Goal: Transaction & Acquisition: Book appointment/travel/reservation

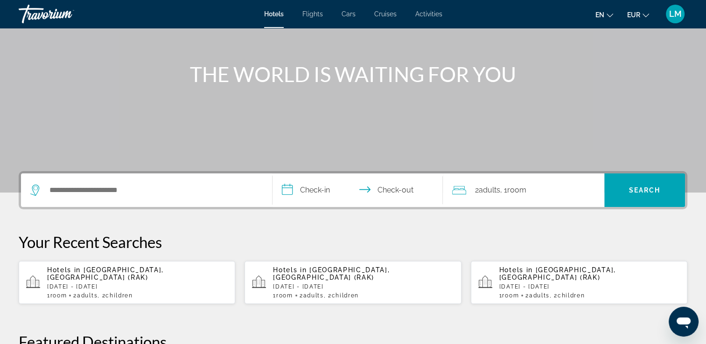
scroll to position [93, 0]
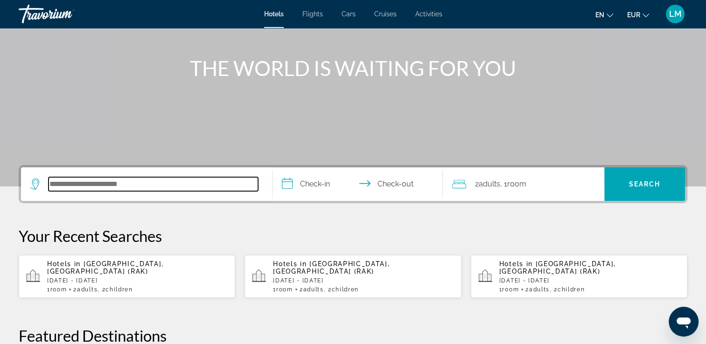
click at [203, 187] on input "Search hotel destination" at bounding box center [154, 184] width 210 height 14
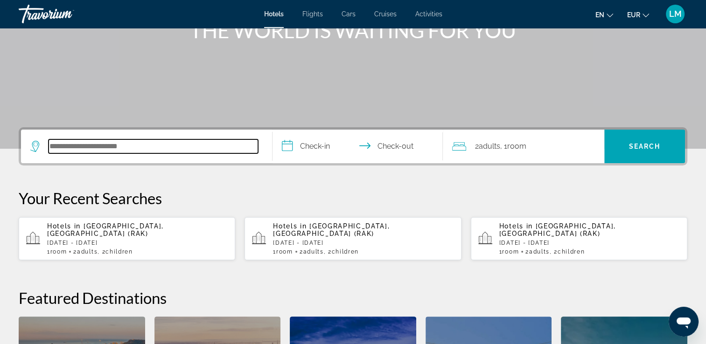
scroll to position [228, 0]
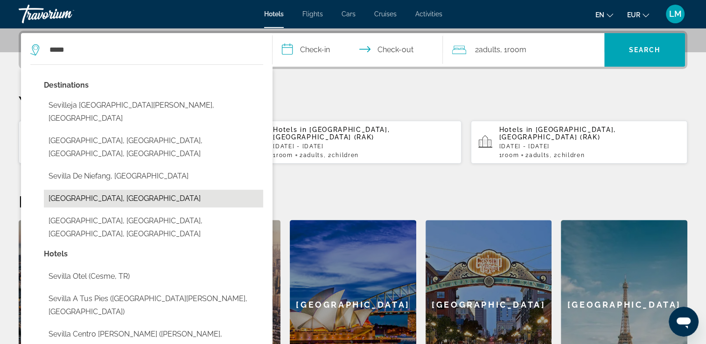
click at [113, 190] on button "[GEOGRAPHIC_DATA], [GEOGRAPHIC_DATA]" at bounding box center [153, 199] width 219 height 18
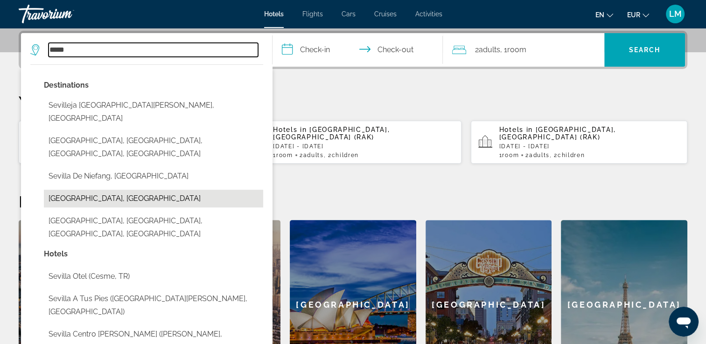
type input "**********"
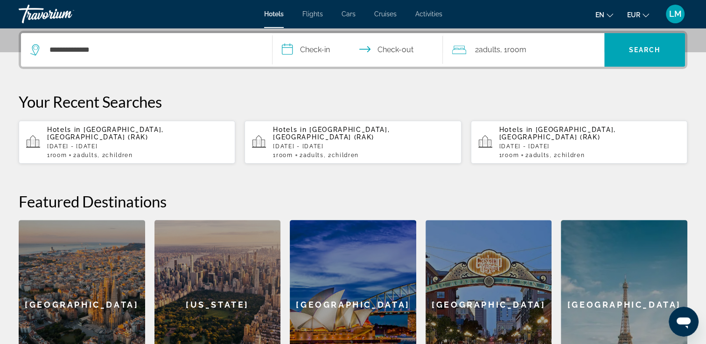
click at [315, 55] on input "**********" at bounding box center [360, 51] width 175 height 36
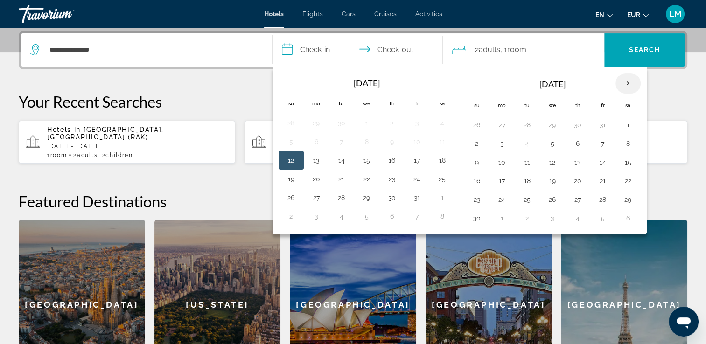
click at [627, 85] on th "Next month" at bounding box center [628, 83] width 25 height 21
click at [627, 84] on th "Next month" at bounding box center [628, 83] width 25 height 21
click at [319, 159] on button "9" at bounding box center [316, 162] width 15 height 13
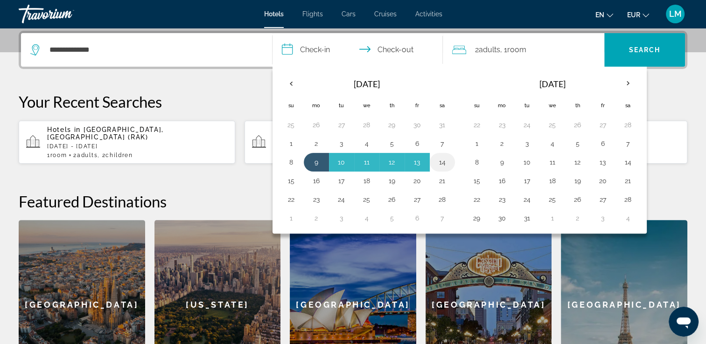
click at [439, 162] on button "14" at bounding box center [442, 162] width 15 height 13
type input "**********"
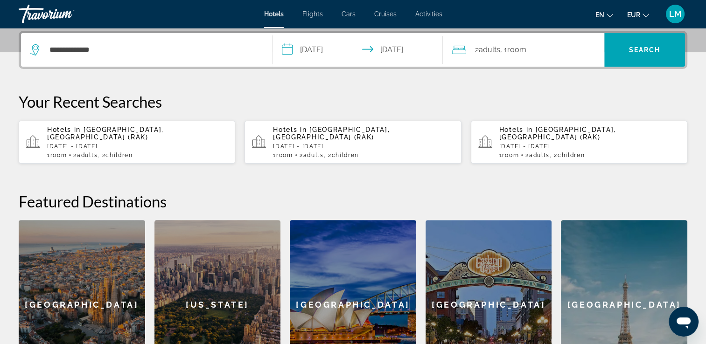
click at [519, 55] on span ", 1 Room rooms" at bounding box center [513, 49] width 26 height 13
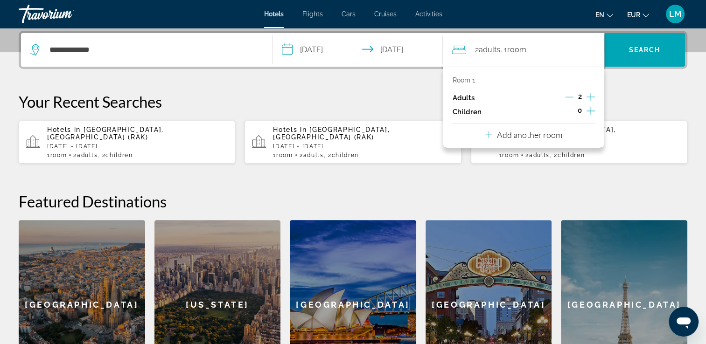
drag, startPoint x: 589, startPoint y: 91, endPoint x: 593, endPoint y: 98, distance: 8.2
click at [590, 91] on icon "Increment adults" at bounding box center [591, 96] width 8 height 11
click at [592, 111] on icon "Increment children" at bounding box center [591, 111] width 8 height 8
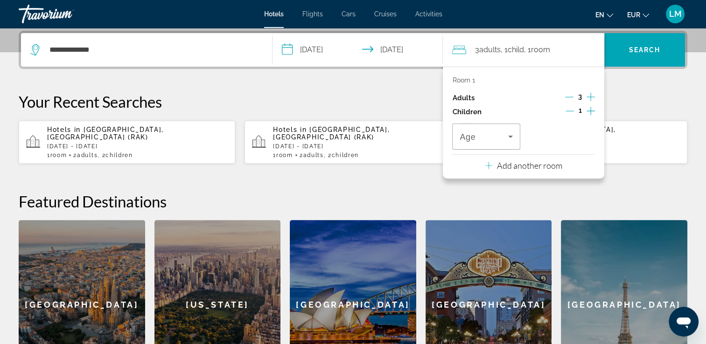
click at [592, 110] on icon "Increment children" at bounding box center [591, 110] width 8 height 11
click at [491, 134] on span "Travelers: 3 adults, 2 children" at bounding box center [484, 136] width 48 height 11
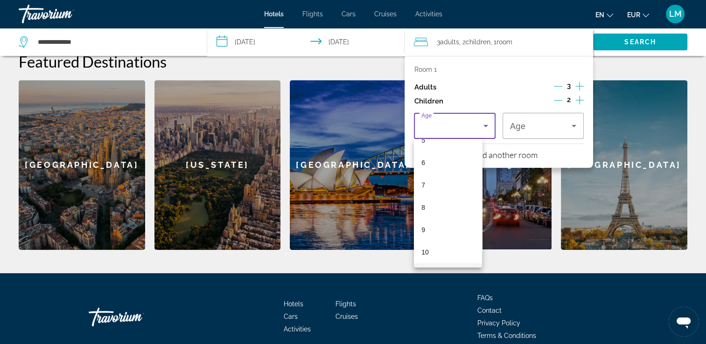
scroll to position [140, 0]
drag, startPoint x: 450, startPoint y: 242, endPoint x: 484, endPoint y: 210, distance: 46.2
click at [451, 241] on mat-option "10" at bounding box center [448, 238] width 68 height 22
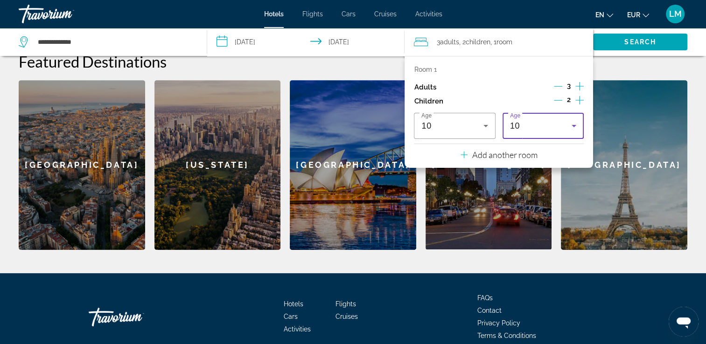
click at [547, 126] on div "10" at bounding box center [541, 125] width 62 height 11
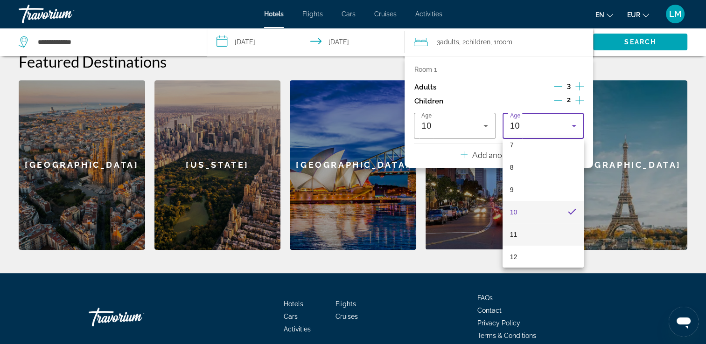
scroll to position [215, 0]
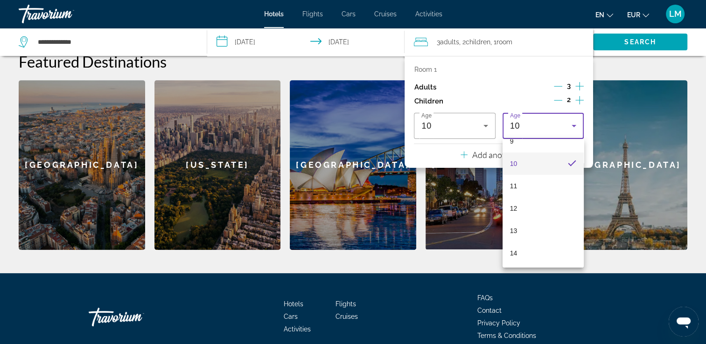
click at [530, 167] on mat-option "10" at bounding box center [543, 164] width 81 height 22
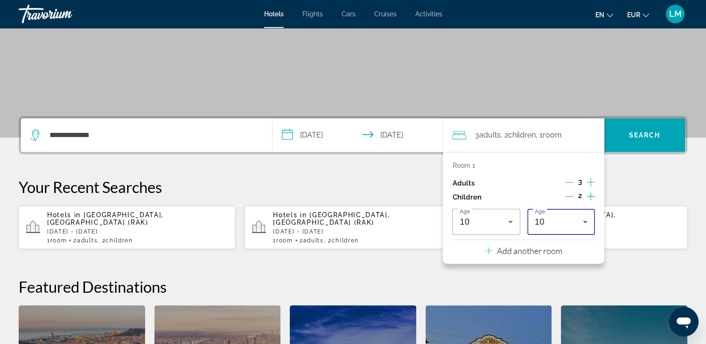
scroll to position [134, 0]
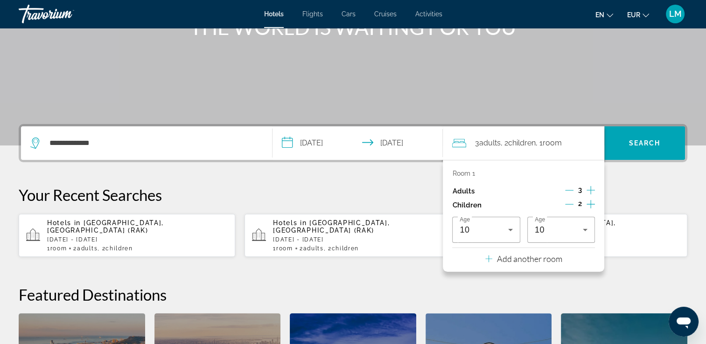
drag, startPoint x: 406, startPoint y: 184, endPoint x: 414, endPoint y: 176, distance: 11.2
click at [406, 182] on div "**********" at bounding box center [353, 303] width 706 height 359
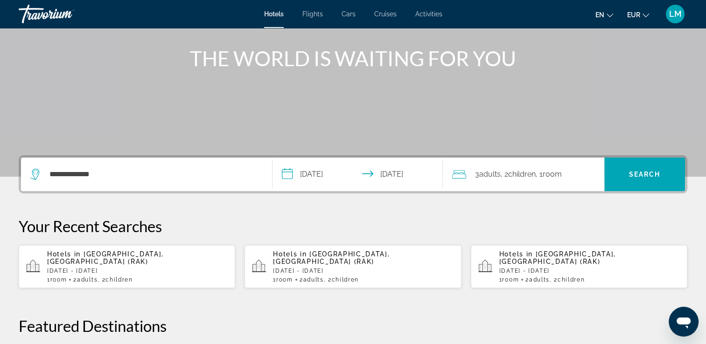
click at [487, 148] on section "**********" at bounding box center [353, 206] width 706 height 618
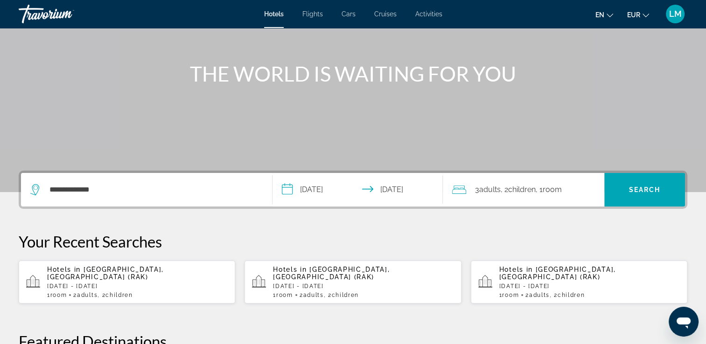
click at [493, 175] on div "3 Adult Adults , 2 Child Children , 1 Room rooms" at bounding box center [528, 190] width 152 height 34
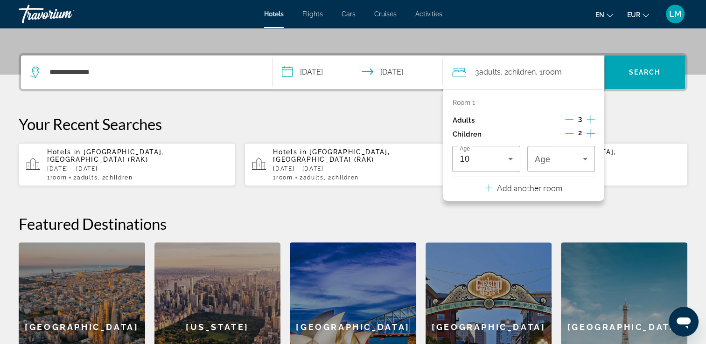
scroll to position [228, 0]
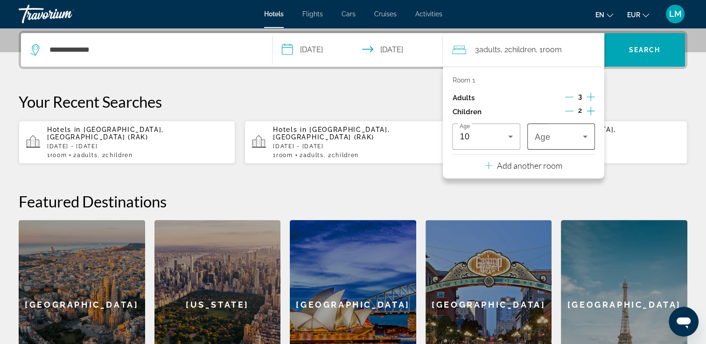
click at [549, 145] on div "Travelers: 3 adults, 2 children" at bounding box center [561, 137] width 53 height 26
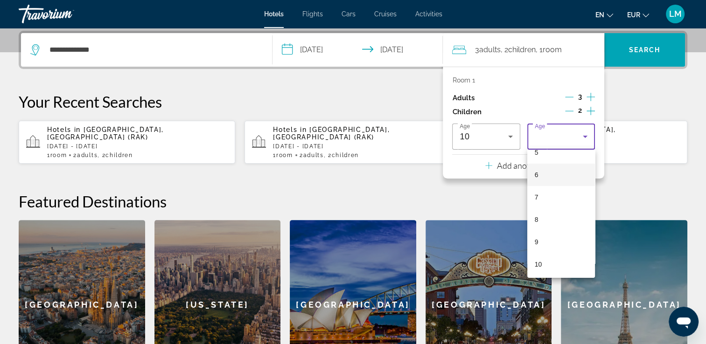
scroll to position [187, 0]
click at [547, 205] on mat-option "10" at bounding box center [561, 202] width 68 height 22
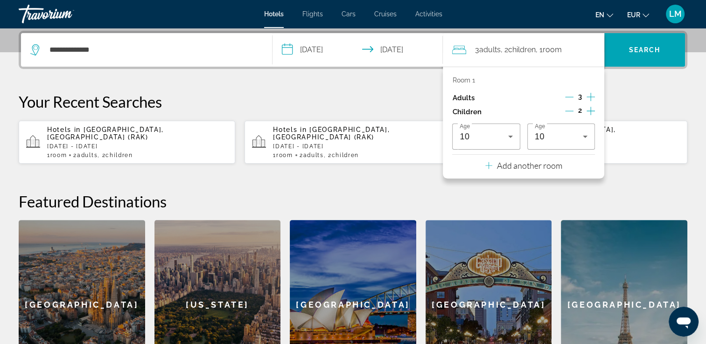
click at [370, 85] on div "**********" at bounding box center [353, 210] width 706 height 359
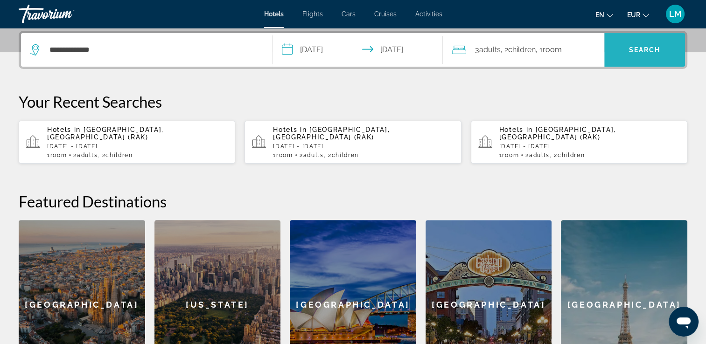
click at [621, 55] on span "Search" at bounding box center [644, 50] width 81 height 22
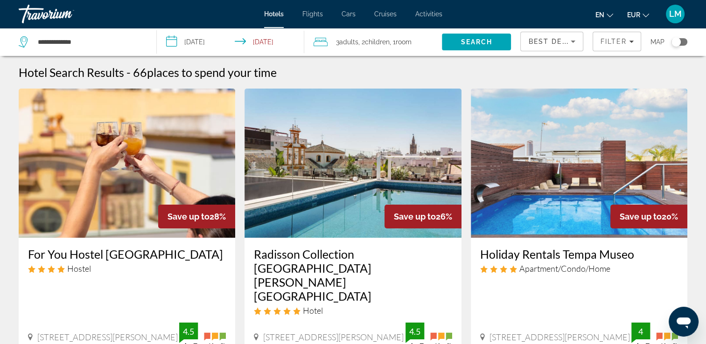
click at [577, 113] on img "Main content" at bounding box center [579, 163] width 217 height 149
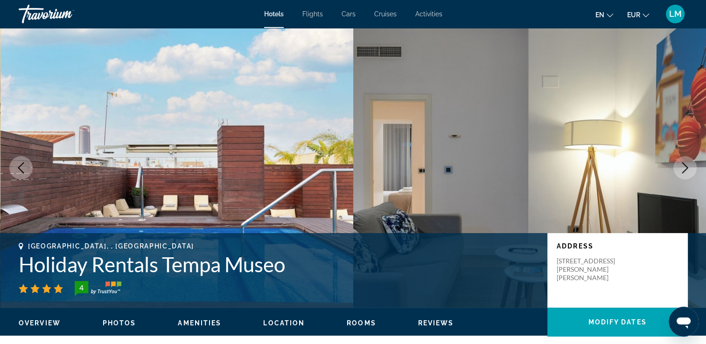
click at [681, 158] on button "Next image" at bounding box center [684, 167] width 23 height 23
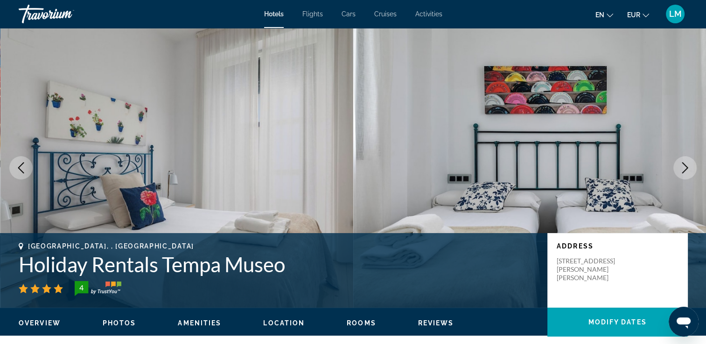
drag, startPoint x: 17, startPoint y: 169, endPoint x: 22, endPoint y: 166, distance: 5.4
click at [18, 167] on icon "Previous image" at bounding box center [20, 167] width 11 height 11
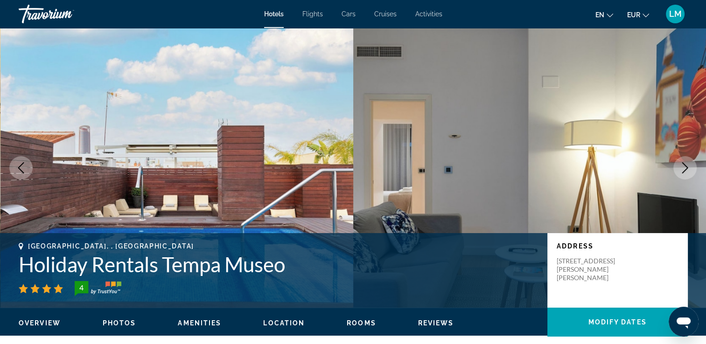
click at [687, 165] on icon "Next image" at bounding box center [685, 167] width 11 height 11
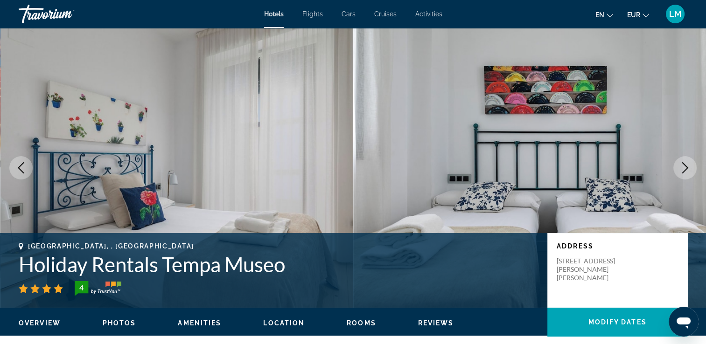
click at [683, 170] on icon "Next image" at bounding box center [685, 167] width 11 height 11
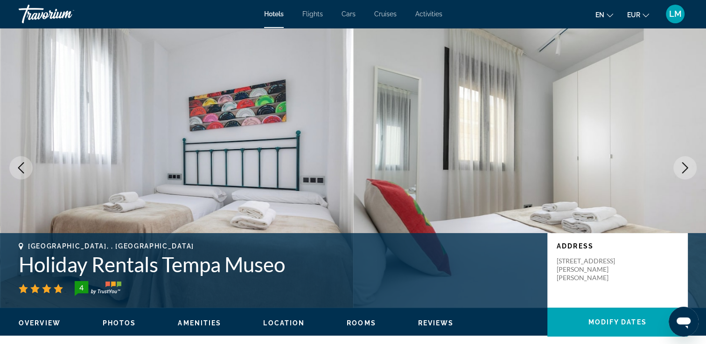
click at [683, 169] on icon "Next image" at bounding box center [685, 167] width 11 height 11
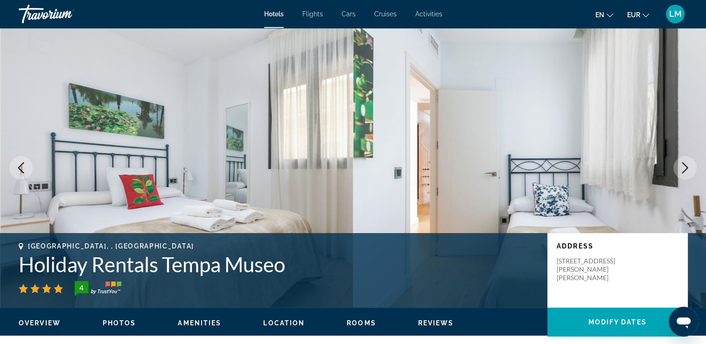
click at [683, 169] on icon "Next image" at bounding box center [685, 167] width 11 height 11
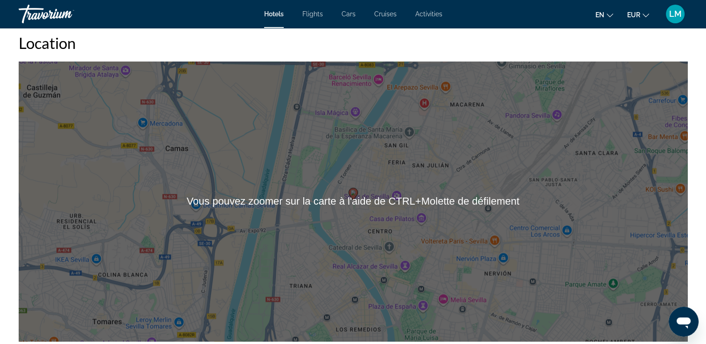
scroll to position [887, 0]
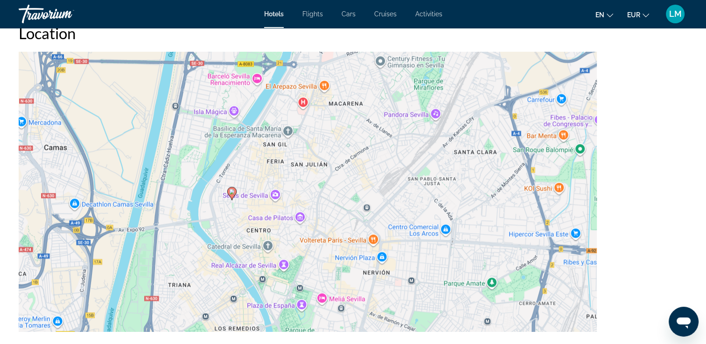
drag, startPoint x: 532, startPoint y: 236, endPoint x: 412, endPoint y: 244, distance: 120.2
click at [412, 244] on div "Pour activer le glissement avec le clavier, appuyez sur Alt+Entrée. Une fois ce…" at bounding box center [353, 192] width 669 height 280
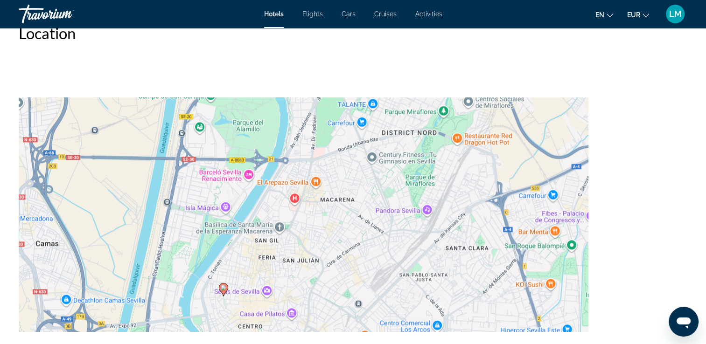
drag, startPoint x: 424, startPoint y: 152, endPoint x: 417, endPoint y: 247, distance: 95.5
click at [417, 247] on div "Pour activer le glissement avec le clavier, appuyez sur Alt+Entrée. Une fois ce…" at bounding box center [353, 192] width 669 height 280
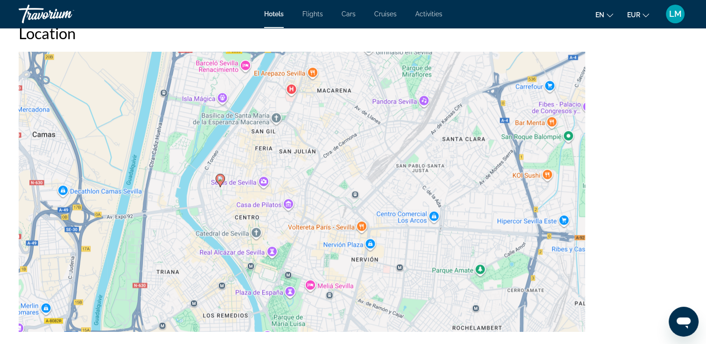
drag, startPoint x: 416, startPoint y: 247, endPoint x: 413, endPoint y: 134, distance: 112.5
click at [413, 134] on div "Pour activer le glissement avec le clavier, appuyez sur Alt+Entrée. Une fois ce…" at bounding box center [353, 192] width 669 height 280
click at [392, 240] on div "Pour activer le glissement avec le clavier, appuyez sur Alt+Entrée. Une fois ce…" at bounding box center [353, 192] width 669 height 280
click at [393, 240] on div "Pour activer le glissement avec le clavier, appuyez sur Alt+Entrée. Une fois ce…" at bounding box center [353, 192] width 669 height 280
click at [370, 201] on div "Pour activer le glissement avec le clavier, appuyez sur Alt+Entrée. Une fois ce…" at bounding box center [353, 192] width 669 height 280
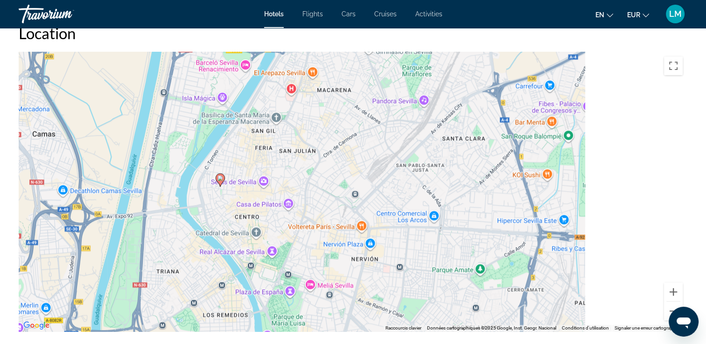
click at [370, 201] on div "Pour activer le glissement avec le clavier, appuyez sur Alt+Entrée. Une fois ce…" at bounding box center [353, 192] width 669 height 280
